Goal: Information Seeking & Learning: Learn about a topic

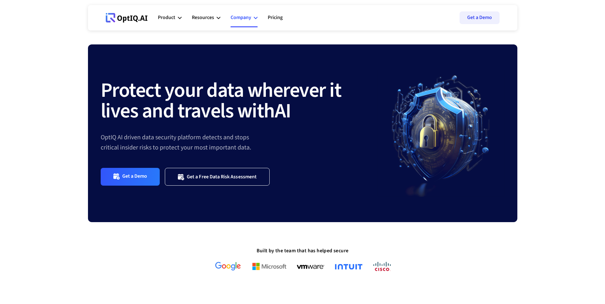
click at [243, 17] on div "Company" at bounding box center [241, 17] width 21 height 9
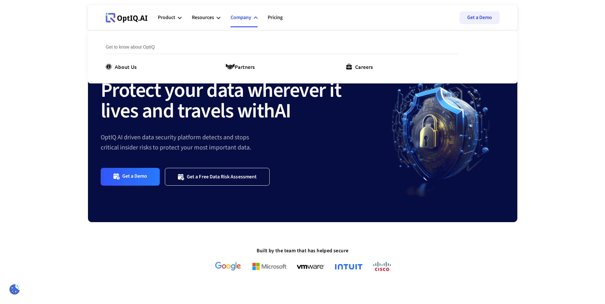
click at [352, 71] on div "Get to know about OptIQ About Us Partners Careers" at bounding box center [291, 57] width 371 height 52
click at [358, 66] on div "Careers" at bounding box center [364, 67] width 18 height 8
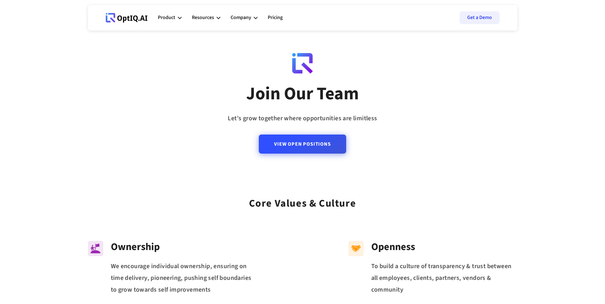
click at [315, 153] on link "View Open Positions" at bounding box center [302, 144] width 87 height 19
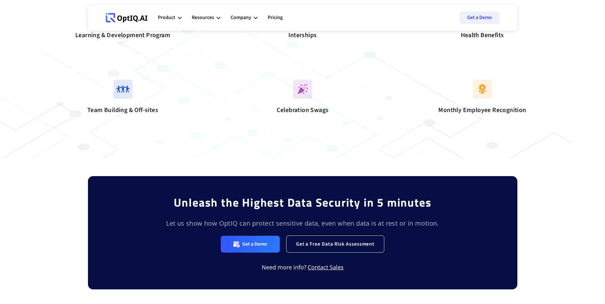
scroll to position [716, 0]
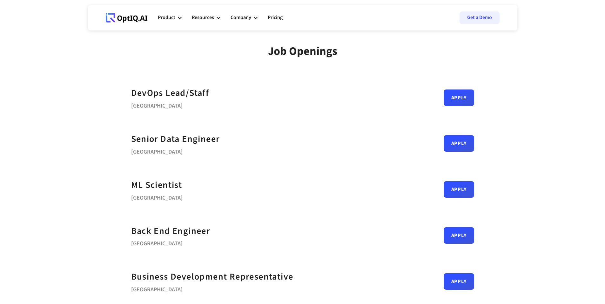
click at [136, 24] on link "Webflow Homepage" at bounding box center [127, 17] width 42 height 19
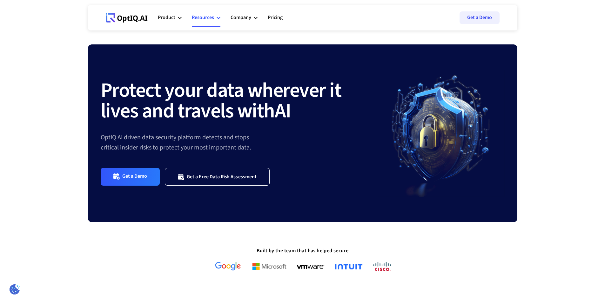
click at [212, 23] on div "Resources" at bounding box center [206, 17] width 29 height 19
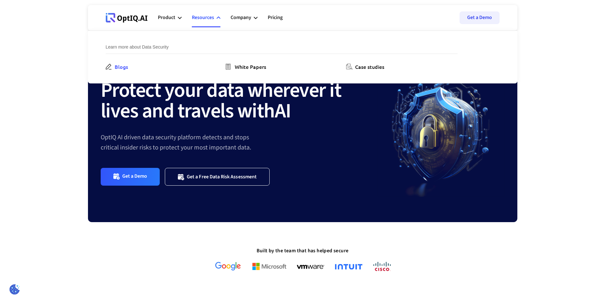
click at [116, 66] on div "Blogs" at bounding box center [121, 67] width 13 height 8
